Goal: Information Seeking & Learning: Compare options

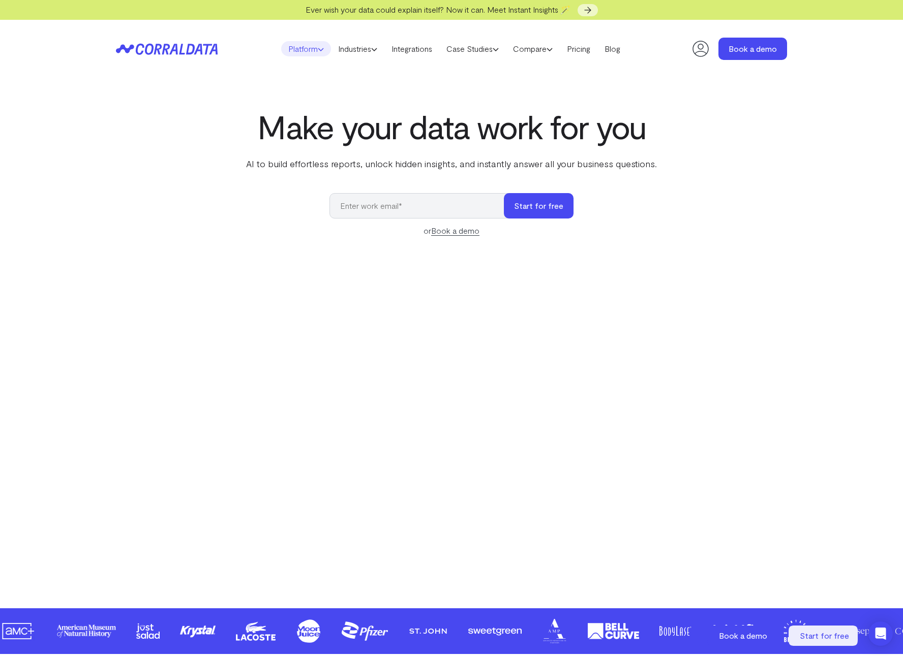
click at [302, 53] on link "Platform" at bounding box center [306, 48] width 50 height 15
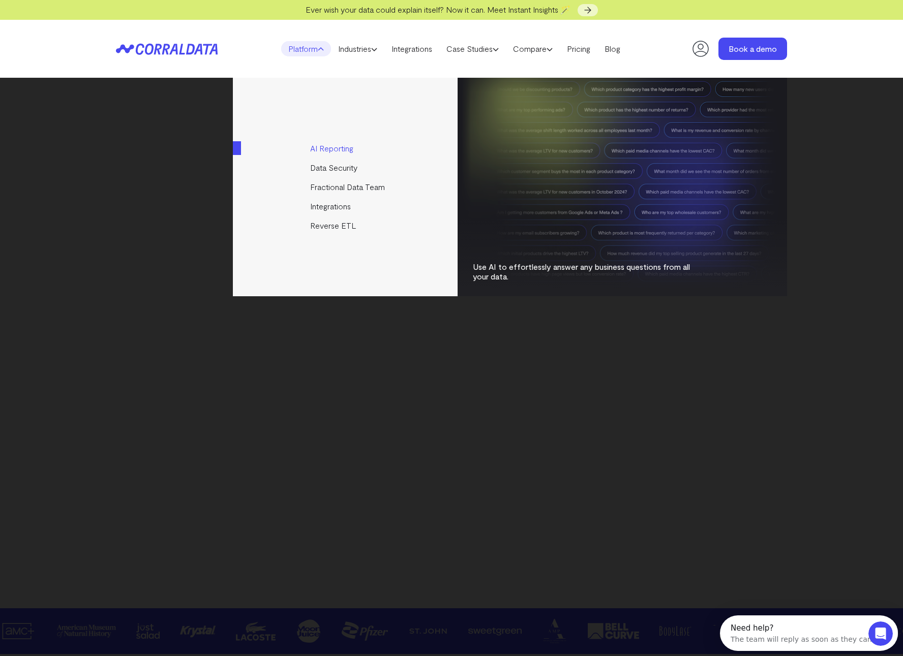
click at [338, 145] on link "AI Reporting" at bounding box center [346, 148] width 226 height 19
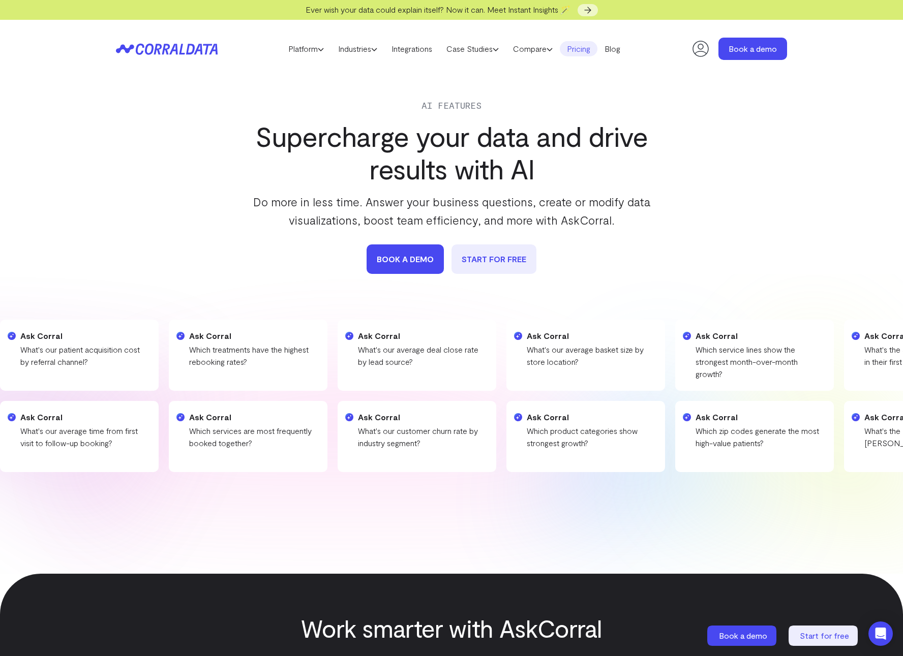
click at [589, 51] on link "Pricing" at bounding box center [579, 48] width 38 height 15
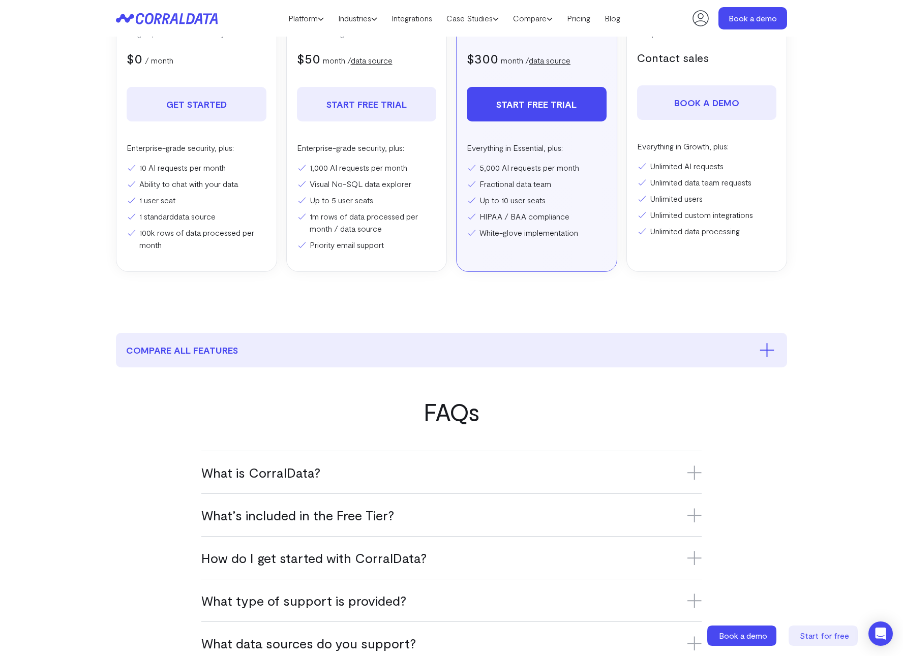
scroll to position [310, 0]
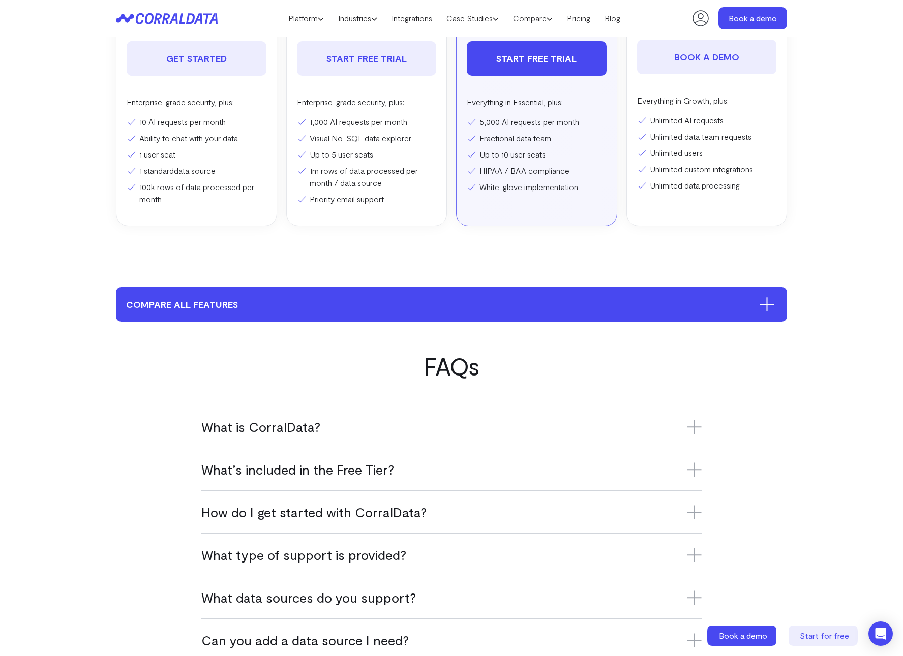
click at [500, 299] on button "compare all features" at bounding box center [451, 304] width 671 height 35
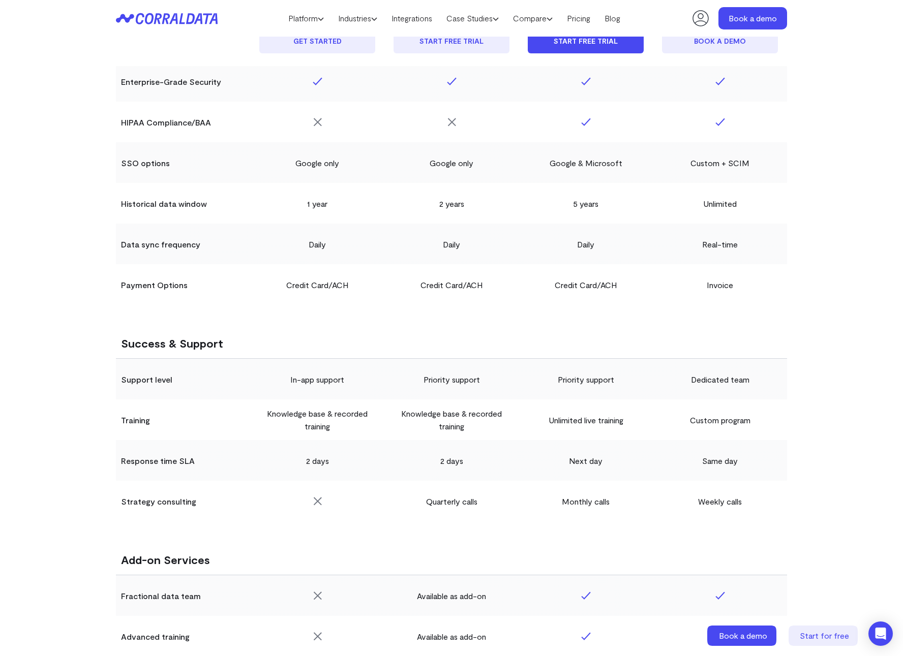
scroll to position [1463, 0]
